Goal: Task Accomplishment & Management: Use online tool/utility

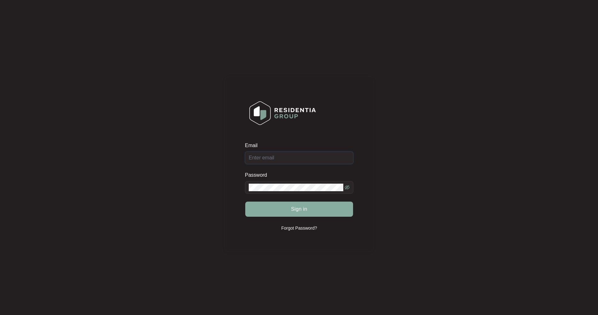
type input "[EMAIL_ADDRESS][DOMAIN_NAME]"
click at [299, 208] on span "Sign in" at bounding box center [299, 210] width 16 height 8
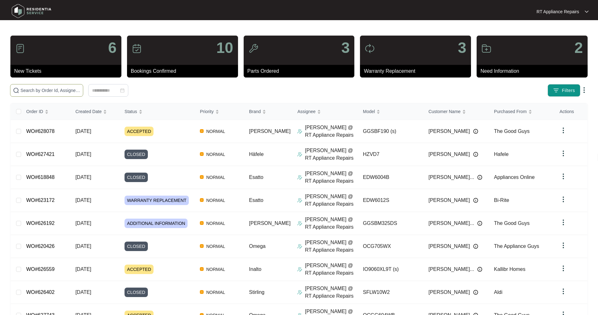
click at [58, 86] on span at bounding box center [46, 90] width 73 height 13
type input "[PERSON_NAME]"
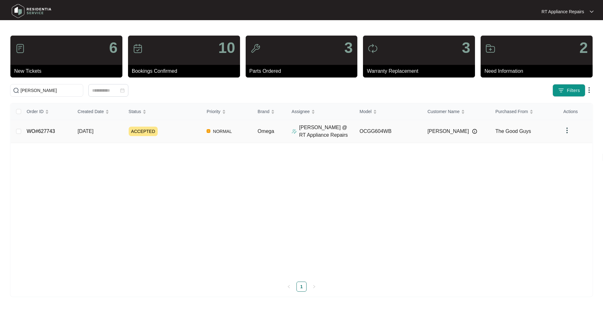
click at [87, 133] on span "[DATE]" at bounding box center [86, 131] width 16 height 5
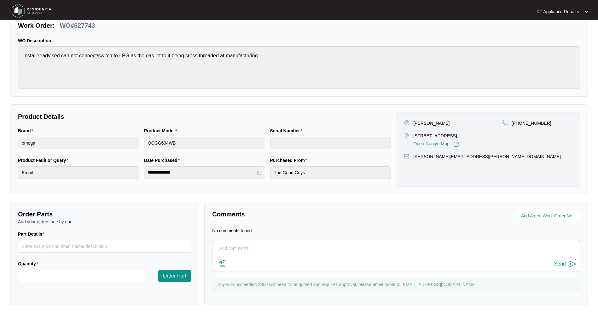
scroll to position [44, 0]
click at [275, 241] on div "Send" at bounding box center [396, 256] width 368 height 32
click at [266, 247] on textarea at bounding box center [396, 252] width 361 height 16
type textarea "Hi Team, No parts manual attached or exploded. Can you send please?"
click at [569, 265] on img at bounding box center [573, 264] width 8 height 8
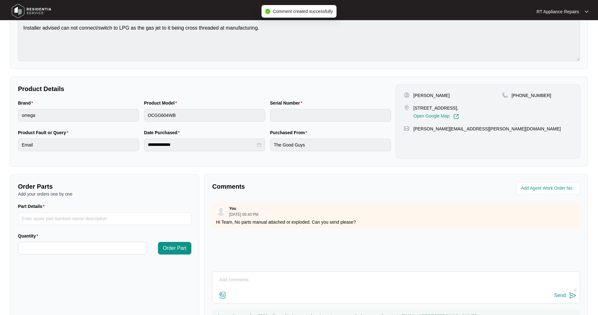
scroll to position [103, 0]
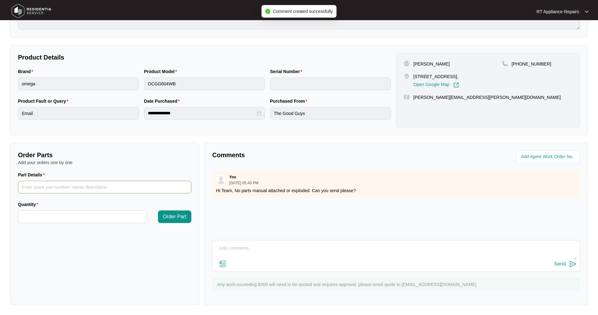
click at [66, 188] on input "Part Details" at bounding box center [104, 187] width 173 height 13
type input "1 x Wok Burner Cup"
click at [56, 213] on input "Quantity" at bounding box center [82, 217] width 128 height 12
type input "*"
click at [171, 220] on span "Order Part" at bounding box center [175, 217] width 24 height 8
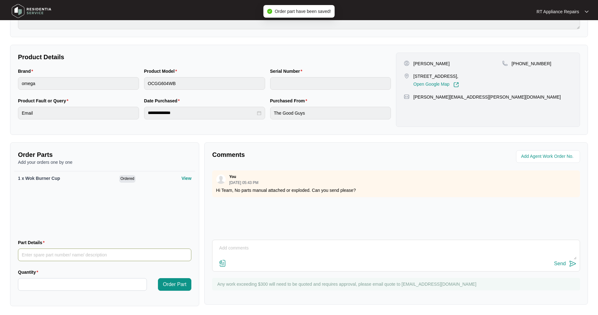
click at [57, 255] on input "Part Details" at bounding box center [104, 255] width 173 height 13
type input "1 x LPG Jet Wok Burner"
click at [55, 284] on input "Quantity" at bounding box center [82, 285] width 128 height 12
type input "*"
click at [180, 287] on span "Order Part" at bounding box center [175, 285] width 24 height 8
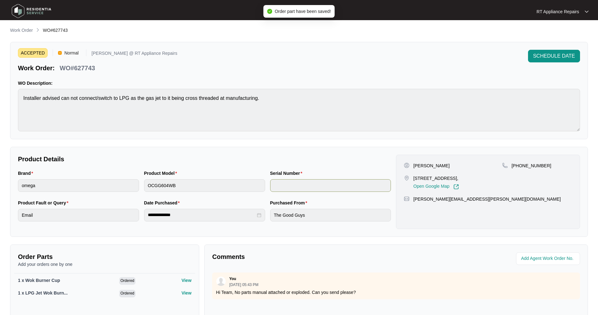
scroll to position [0, 0]
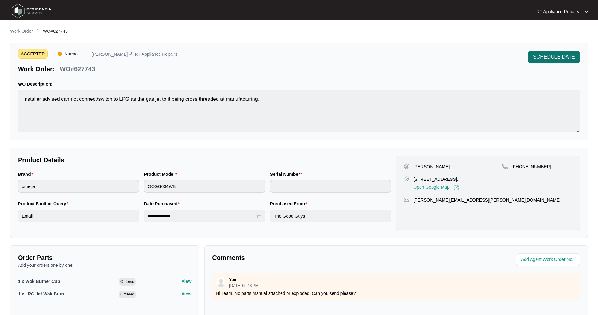
click at [559, 57] on span "SCHEDULE DATE" at bounding box center [554, 57] width 42 height 8
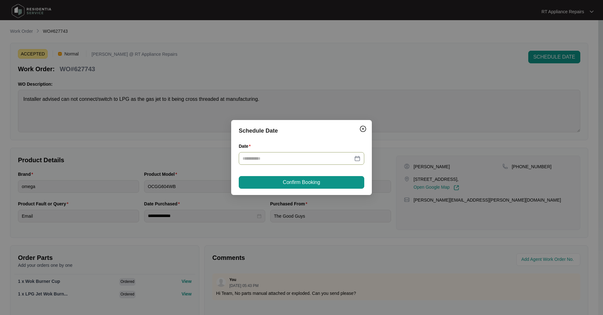
click at [359, 159] on div at bounding box center [302, 158] width 118 height 7
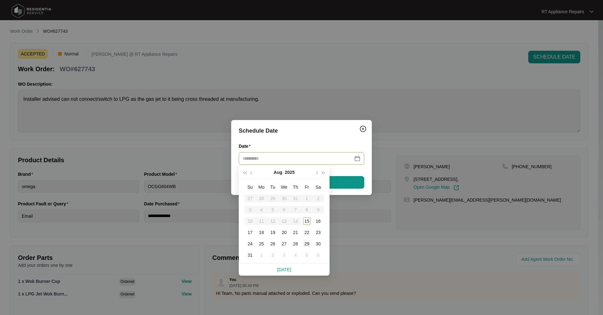
click at [306, 243] on div "29" at bounding box center [307, 244] width 8 height 8
type input "**********"
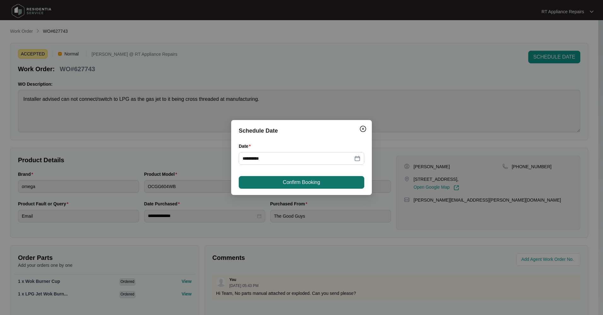
click at [322, 183] on button "Confirm Booking" at bounding box center [302, 182] width 126 height 13
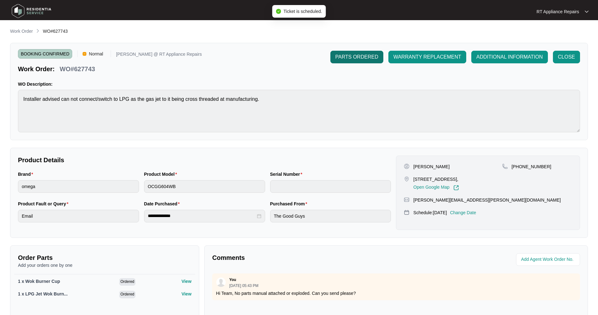
click at [361, 56] on span "PARTS ORDERED" at bounding box center [357, 57] width 43 height 8
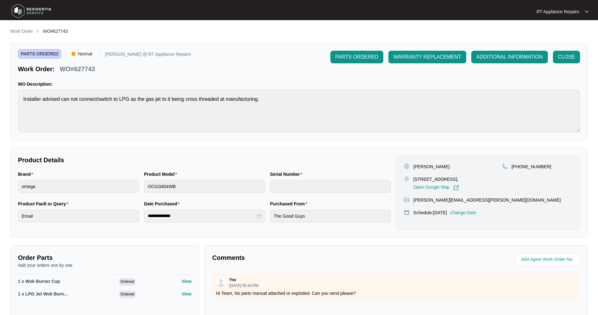
click at [24, 32] on p "Work Order" at bounding box center [21, 31] width 23 height 6
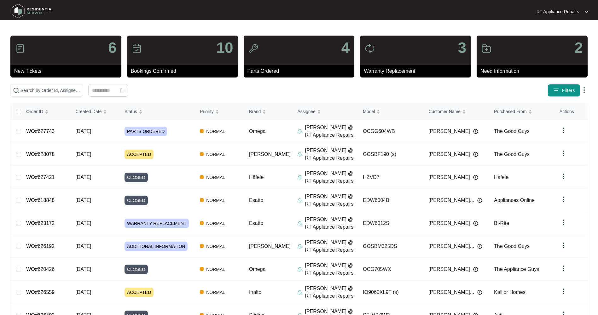
click at [559, 9] on p "RT Appliance Repairs" at bounding box center [558, 12] width 43 height 6
click at [568, 34] on p "Log Out" at bounding box center [568, 33] width 32 height 6
